Goal: Information Seeking & Learning: Understand process/instructions

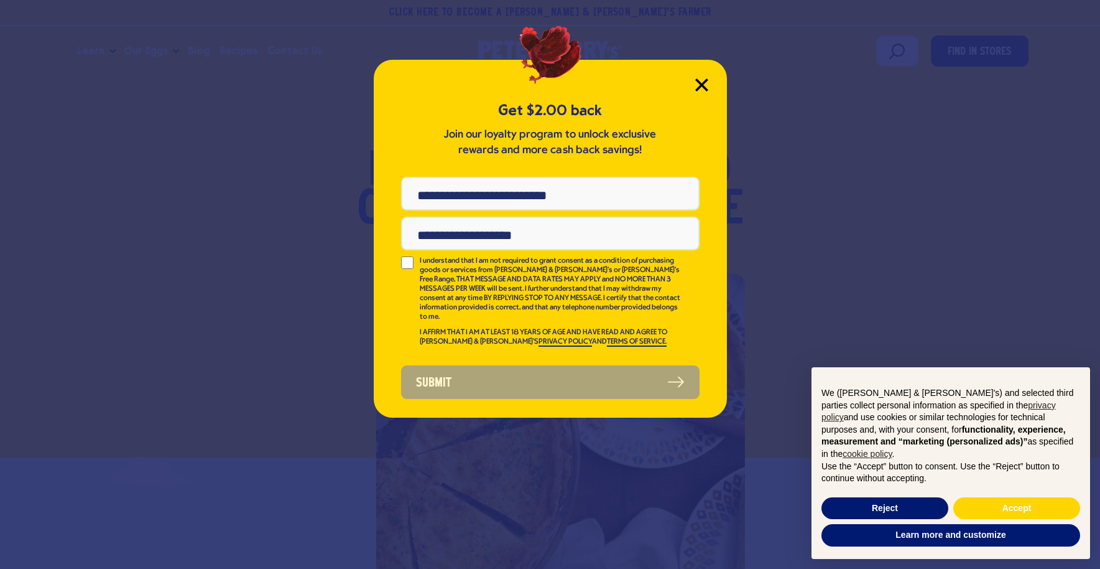
click at [700, 85] on icon "Close Modal" at bounding box center [701, 84] width 11 height 11
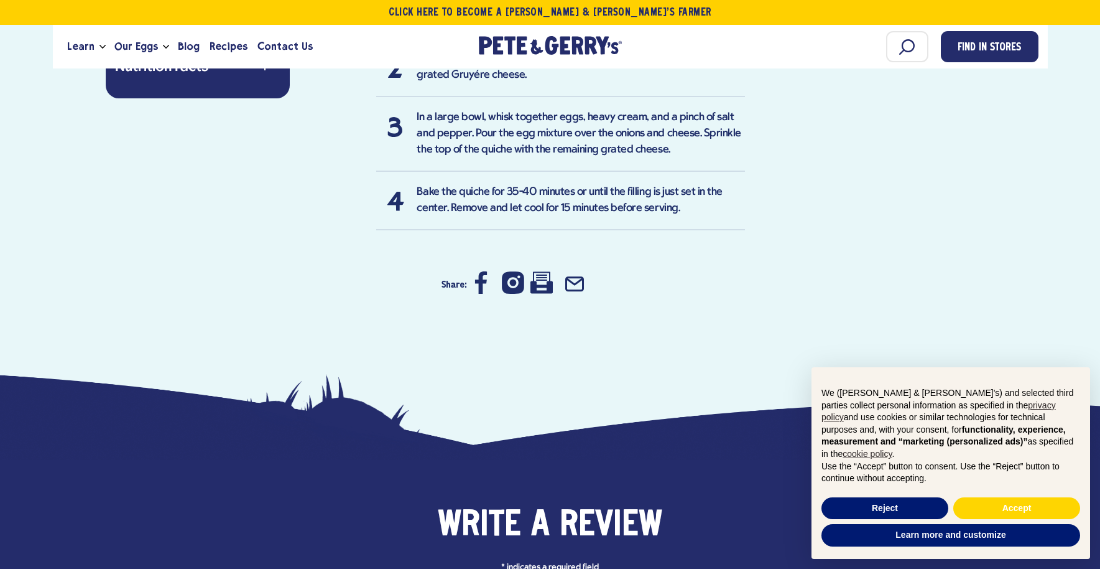
scroll to position [1368, 0]
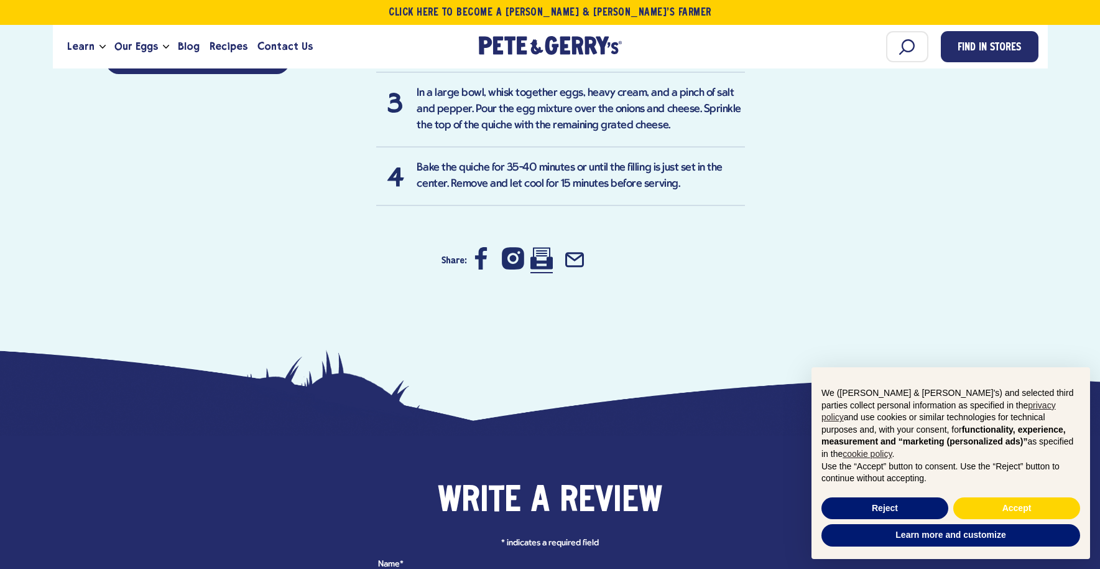
click at [541, 262] on icon at bounding box center [542, 258] width 22 height 22
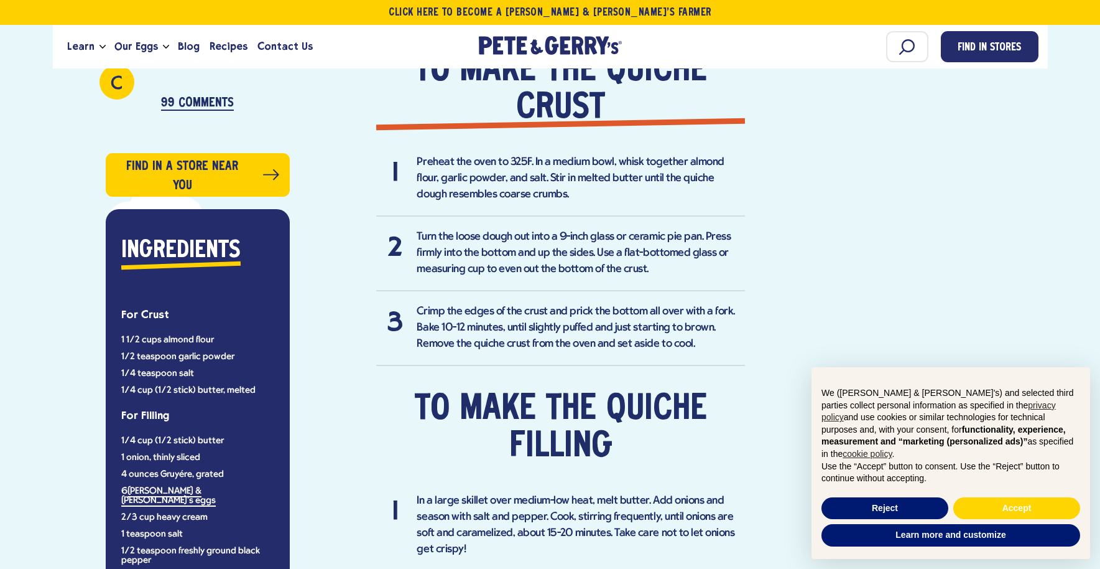
scroll to position [933, 0]
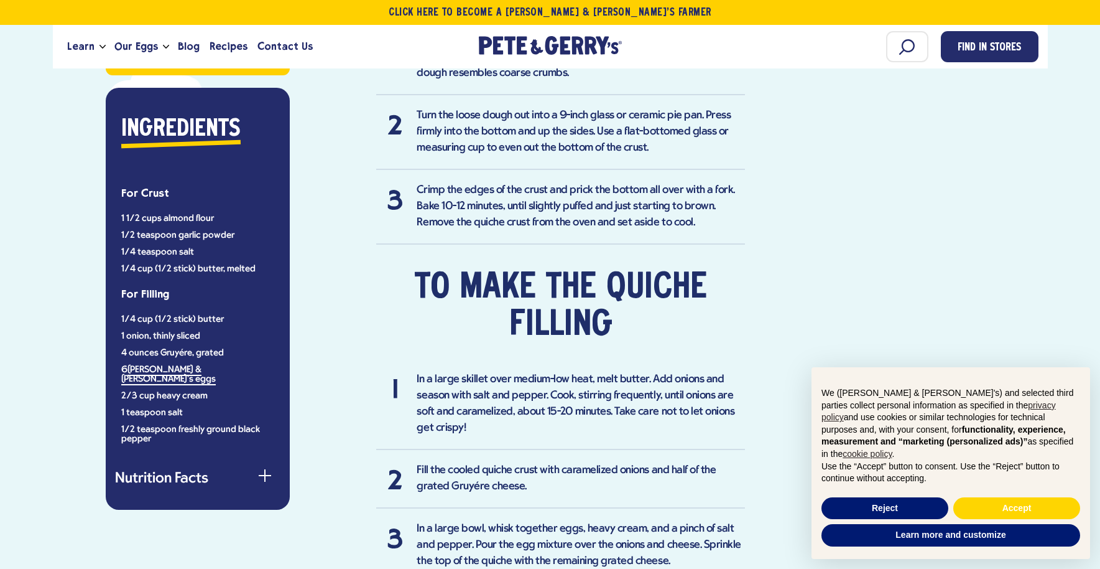
click at [330, 160] on div "Brunch Keto Low Carb Meals Quiche Prep Time: 10 minutes Cook Time: 50-60 minute…" at bounding box center [518, 174] width 456 height 1077
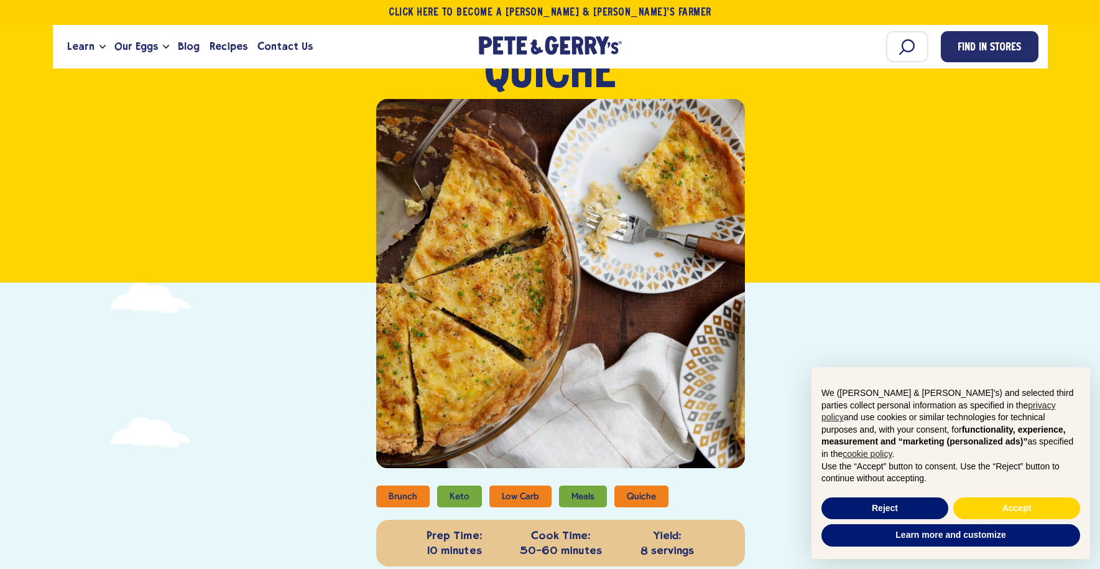
scroll to position [62, 0]
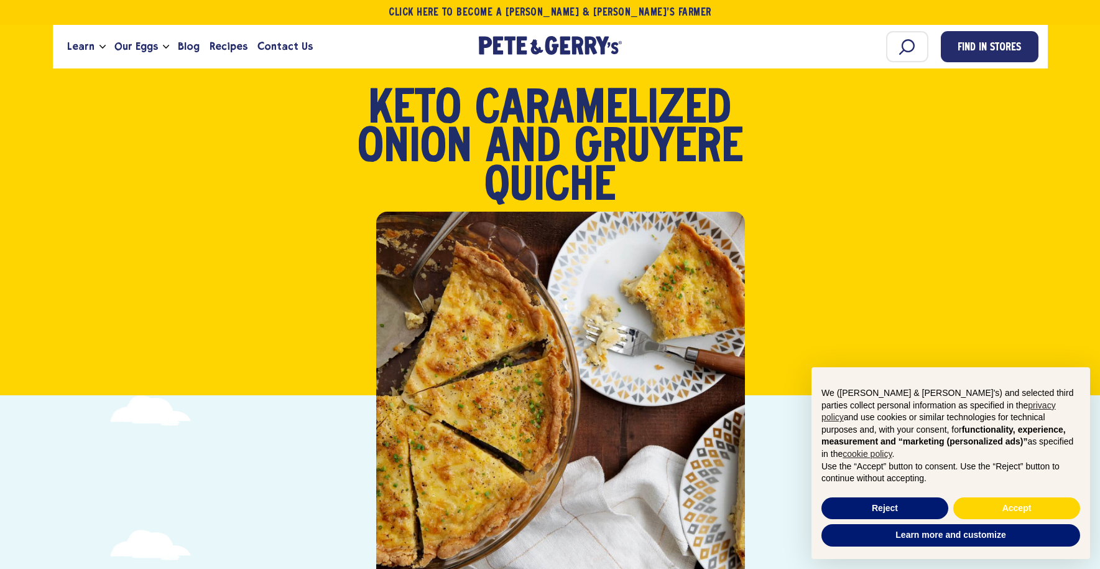
drag, startPoint x: 369, startPoint y: 92, endPoint x: 629, endPoint y: 179, distance: 274.8
click at [629, 179] on h1 "Keto Caramelized Onion and [GEOGRAPHIC_DATA] Quiche" at bounding box center [550, 149] width 398 height 116
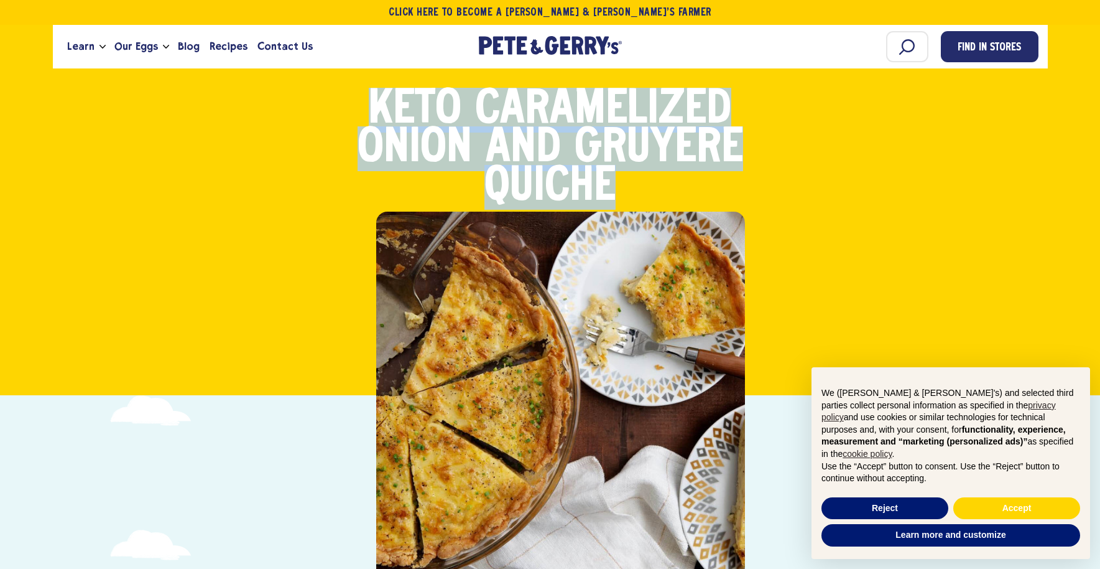
copy strong "Keto Caramelized Onion and Gruyére Quiche"
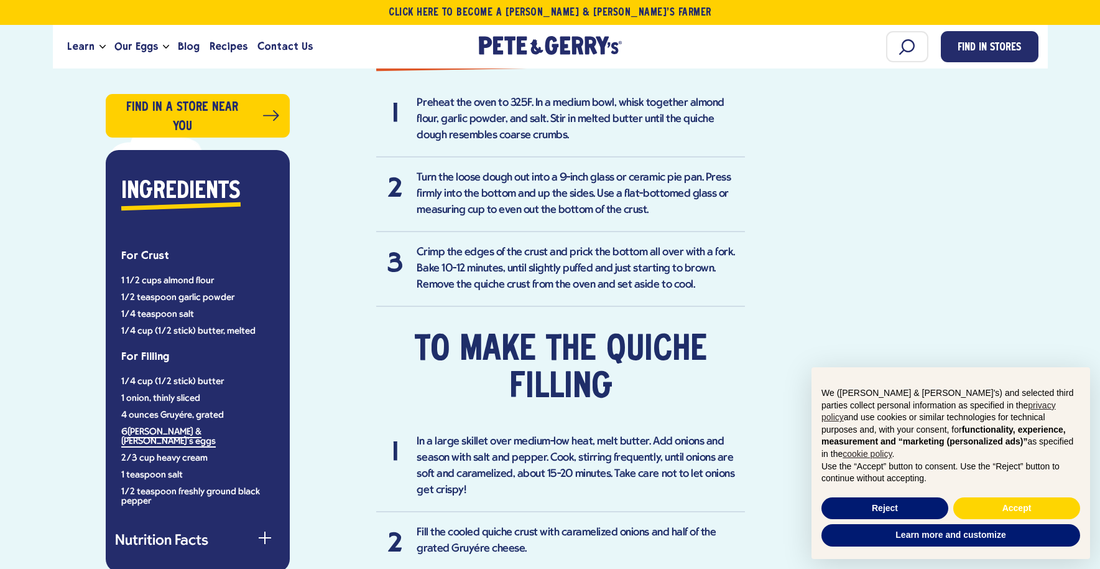
scroll to position [933, 0]
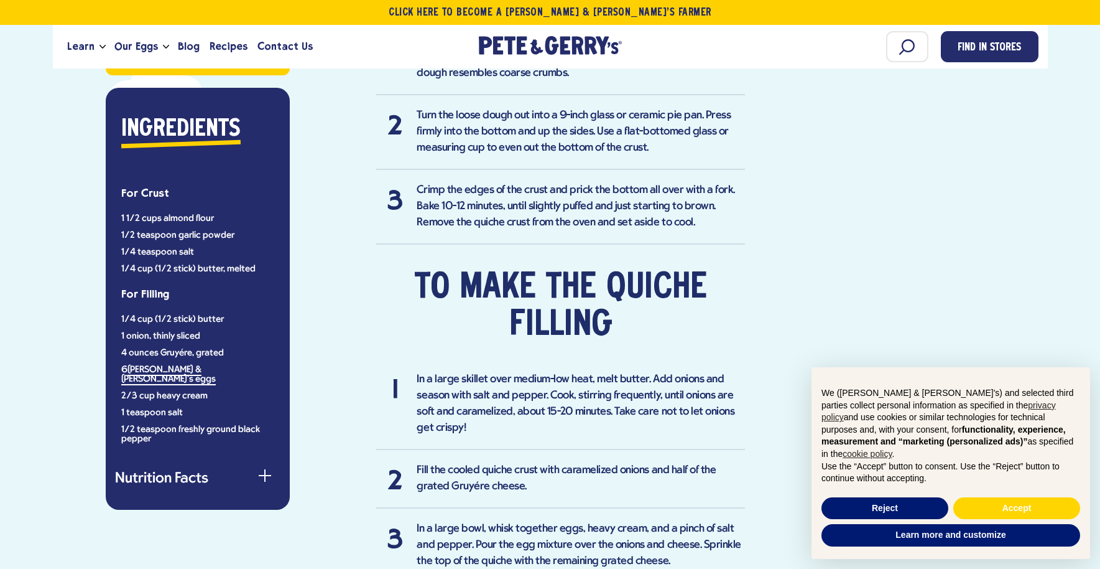
click at [945, 148] on div "C Love [PERSON_NAME] and [PERSON_NAME]! — [PERSON_NAME] 99 Comments Find in a s…" at bounding box center [550, 174] width 977 height 1077
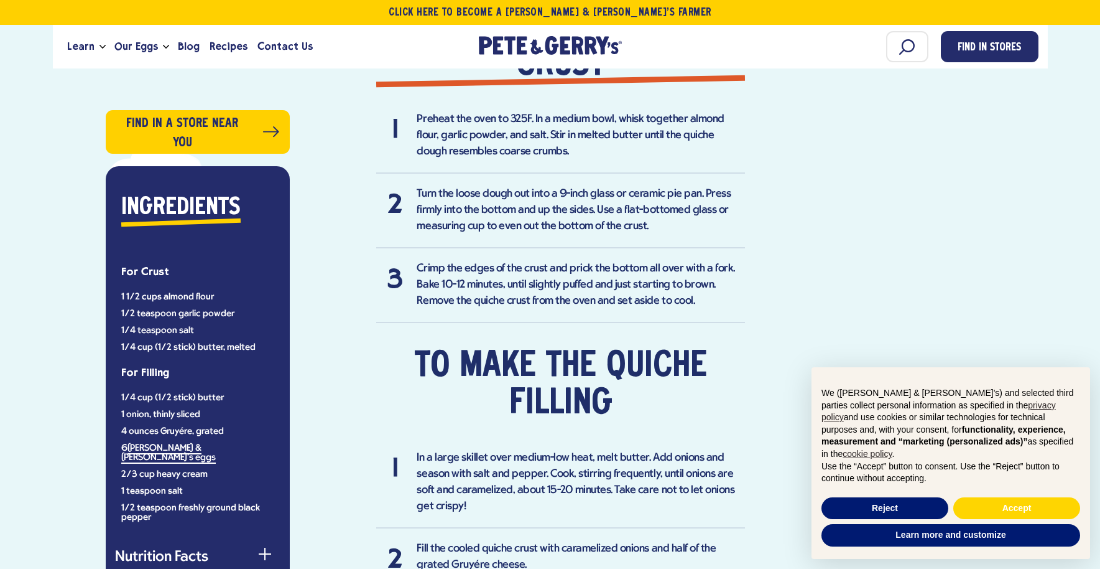
scroll to position [746, 0]
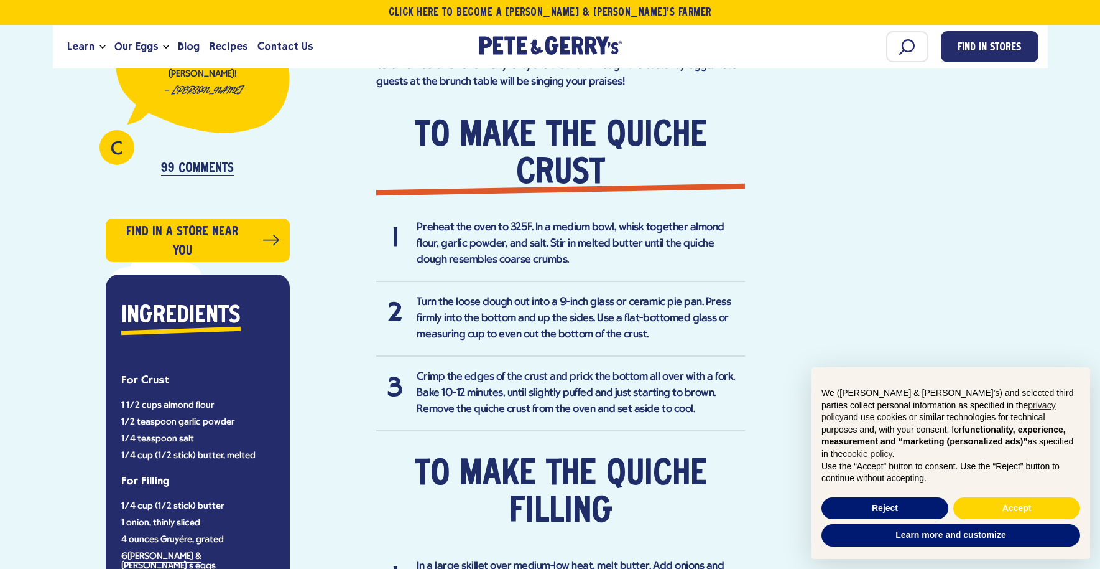
drag, startPoint x: 409, startPoint y: 121, endPoint x: 736, endPoint y: 412, distance: 437.5
click at [736, 412] on div "The low-carb almond flour crust that forms the base for this quiche will change…" at bounding box center [560, 427] width 369 height 802
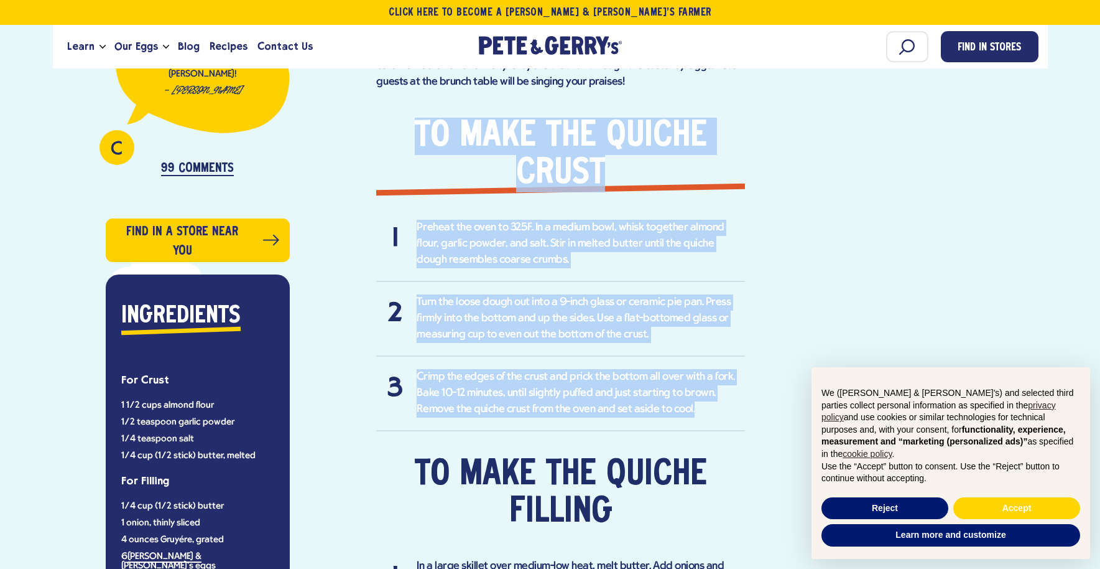
copy div "To make the quiche crust Preheat the oven to 325F. In a medium bowl, whisk toge…"
click at [615, 271] on li "Preheat the oven to 325F. In a medium bowl, whisk together almond flour, garlic…" at bounding box center [560, 251] width 369 height 62
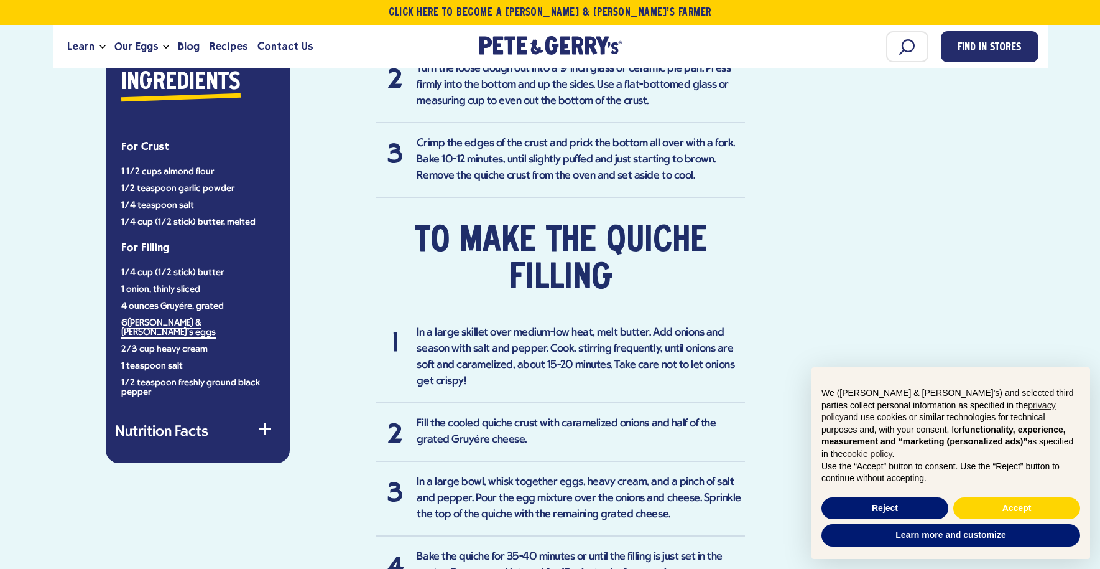
scroll to position [1057, 0]
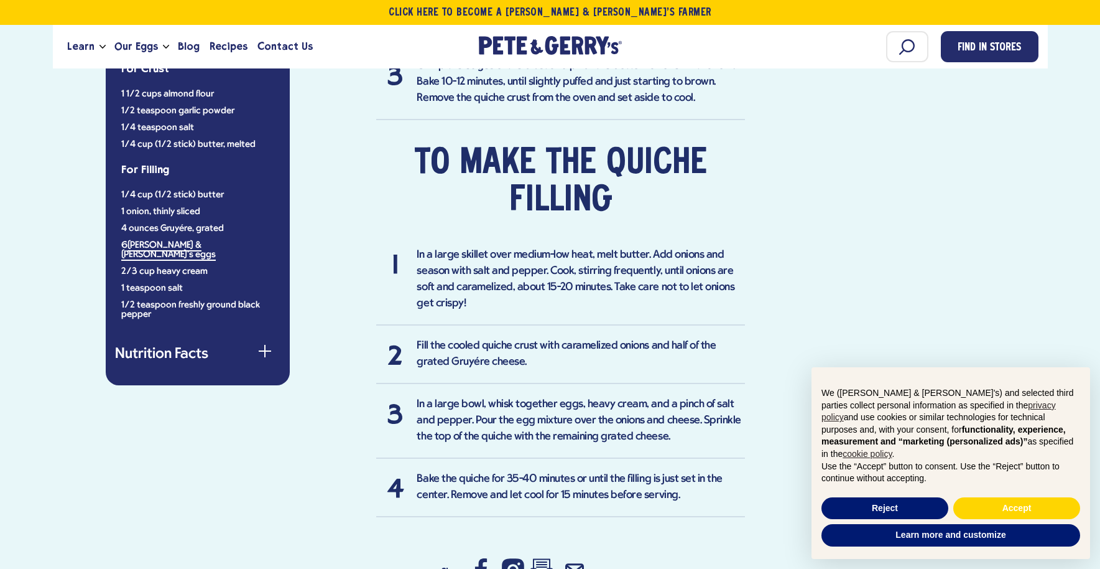
drag, startPoint x: 410, startPoint y: 152, endPoint x: 700, endPoint y: 501, distance: 454.1
click at [700, 501] on div "The low-carb almond flour crust that forms the base for this quiche will change…" at bounding box center [560, 115] width 369 height 802
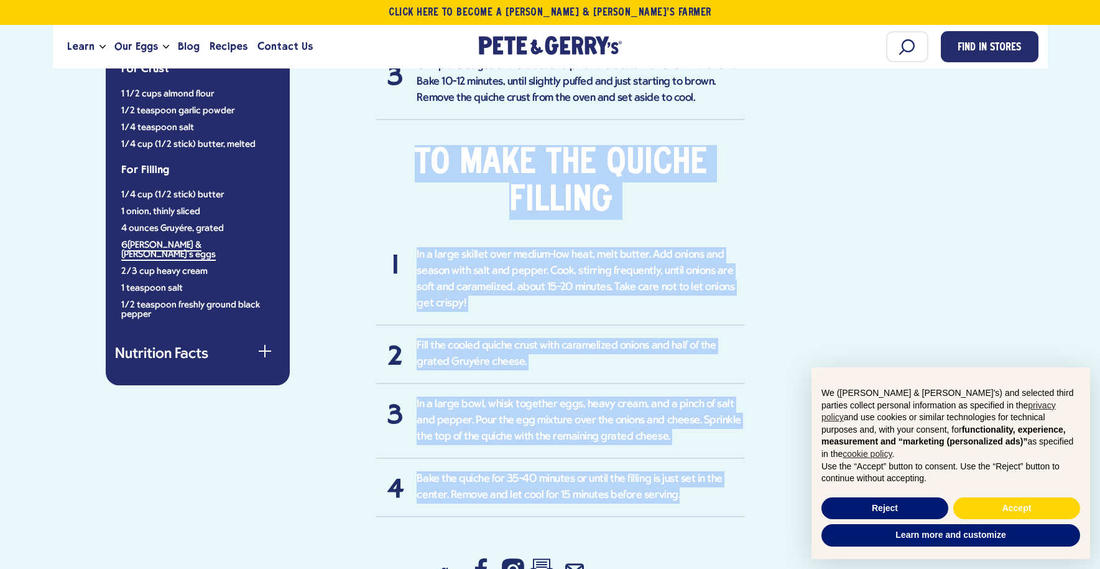
click at [754, 108] on div "C Love [PERSON_NAME] and [PERSON_NAME]! — [PERSON_NAME] 99 Comments Find in a s…" at bounding box center [550, 50] width 977 height 1077
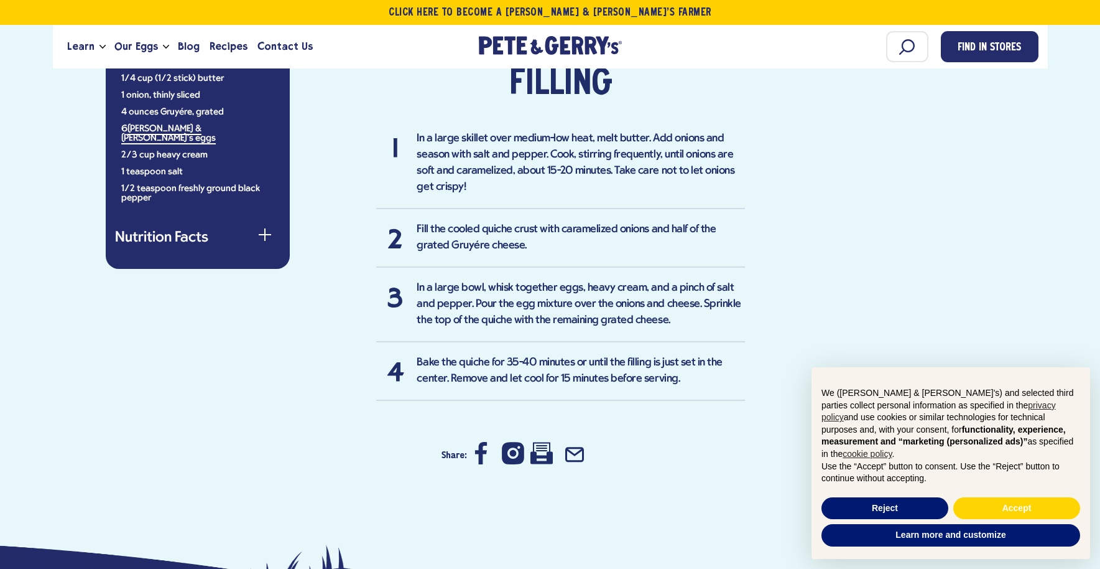
scroll to position [871, 0]
